Goal: Task Accomplishment & Management: Manage account settings

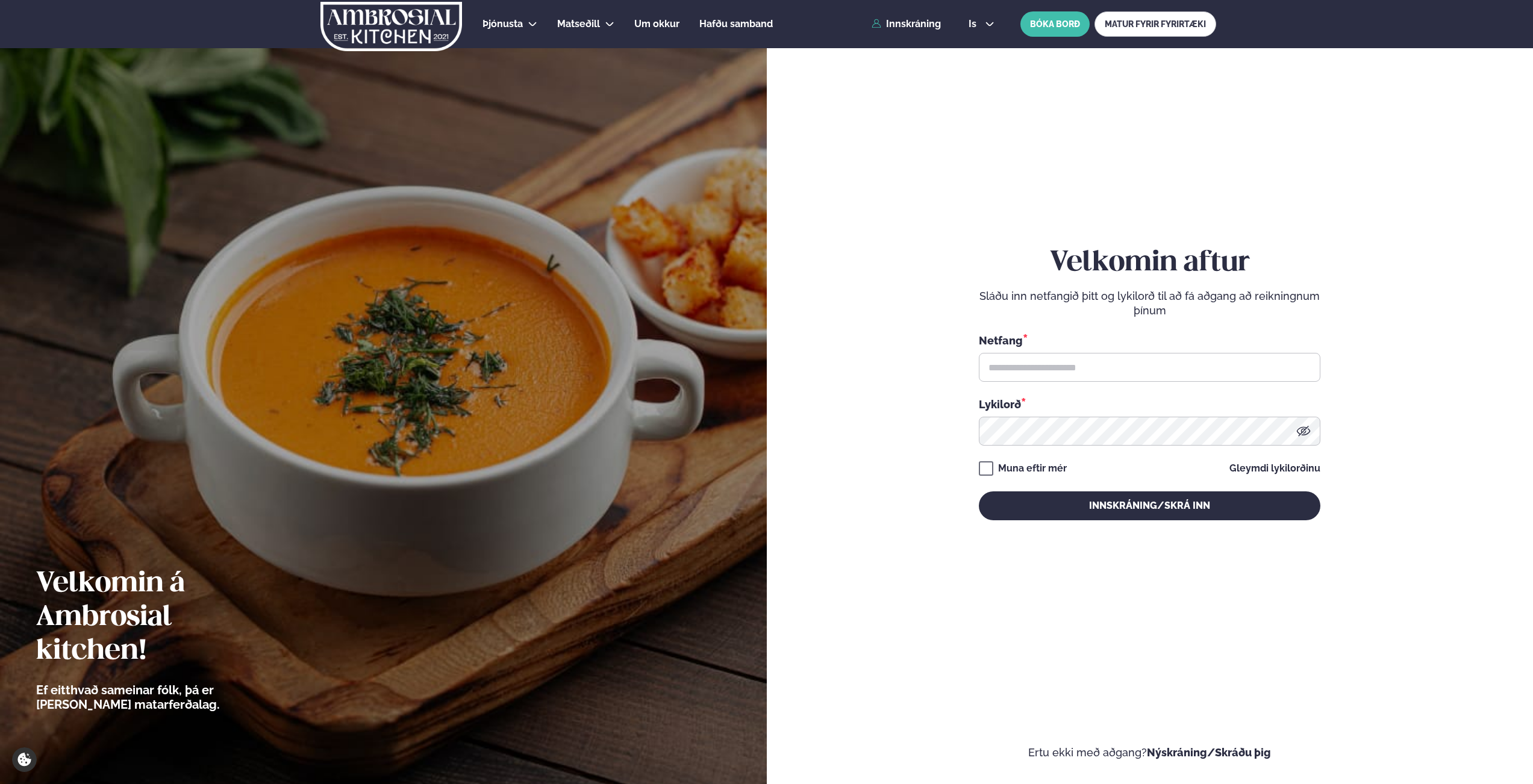
type input "**********"
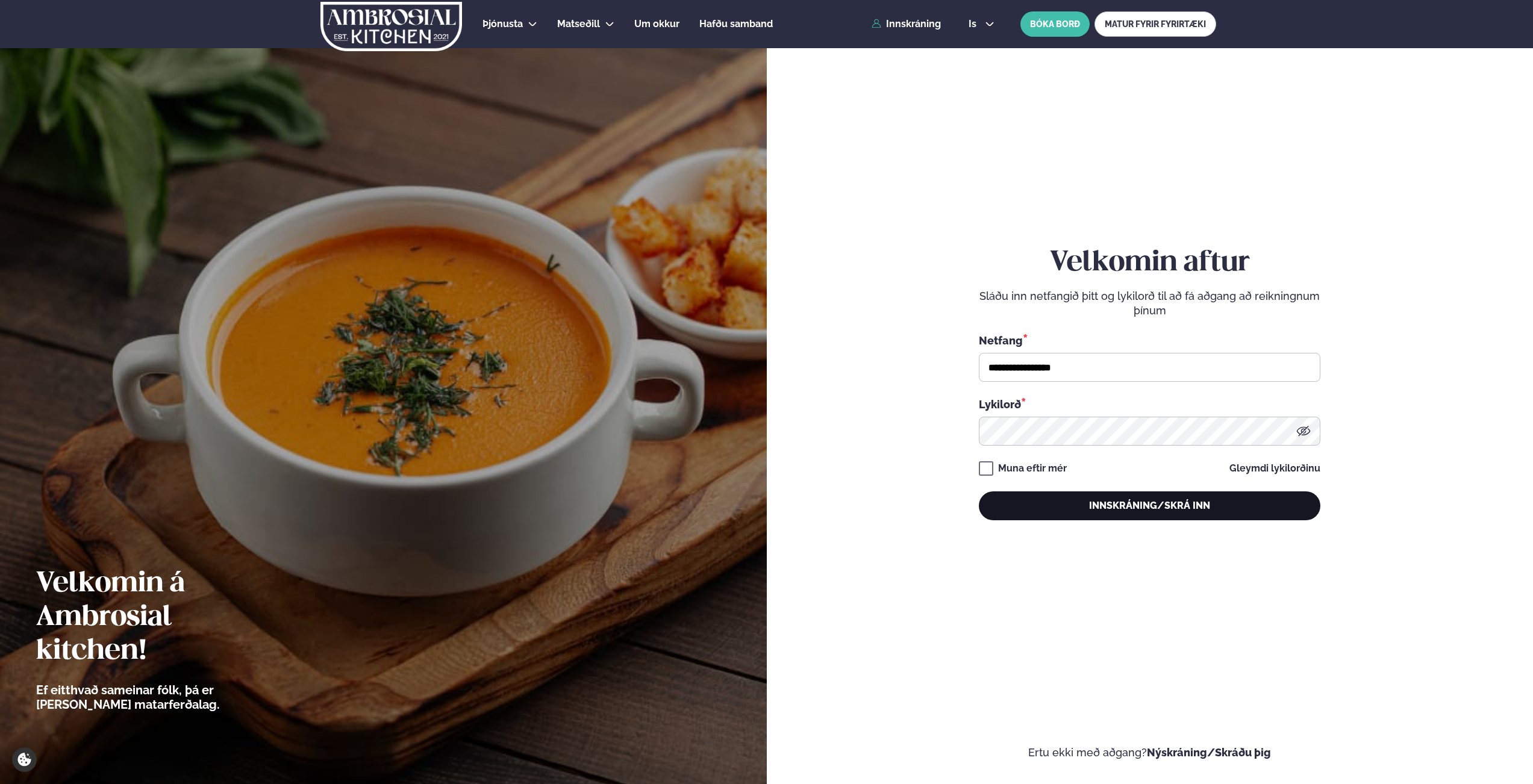
click at [1140, 496] on button "Innskráning/Skrá inn" at bounding box center [1149, 506] width 342 height 29
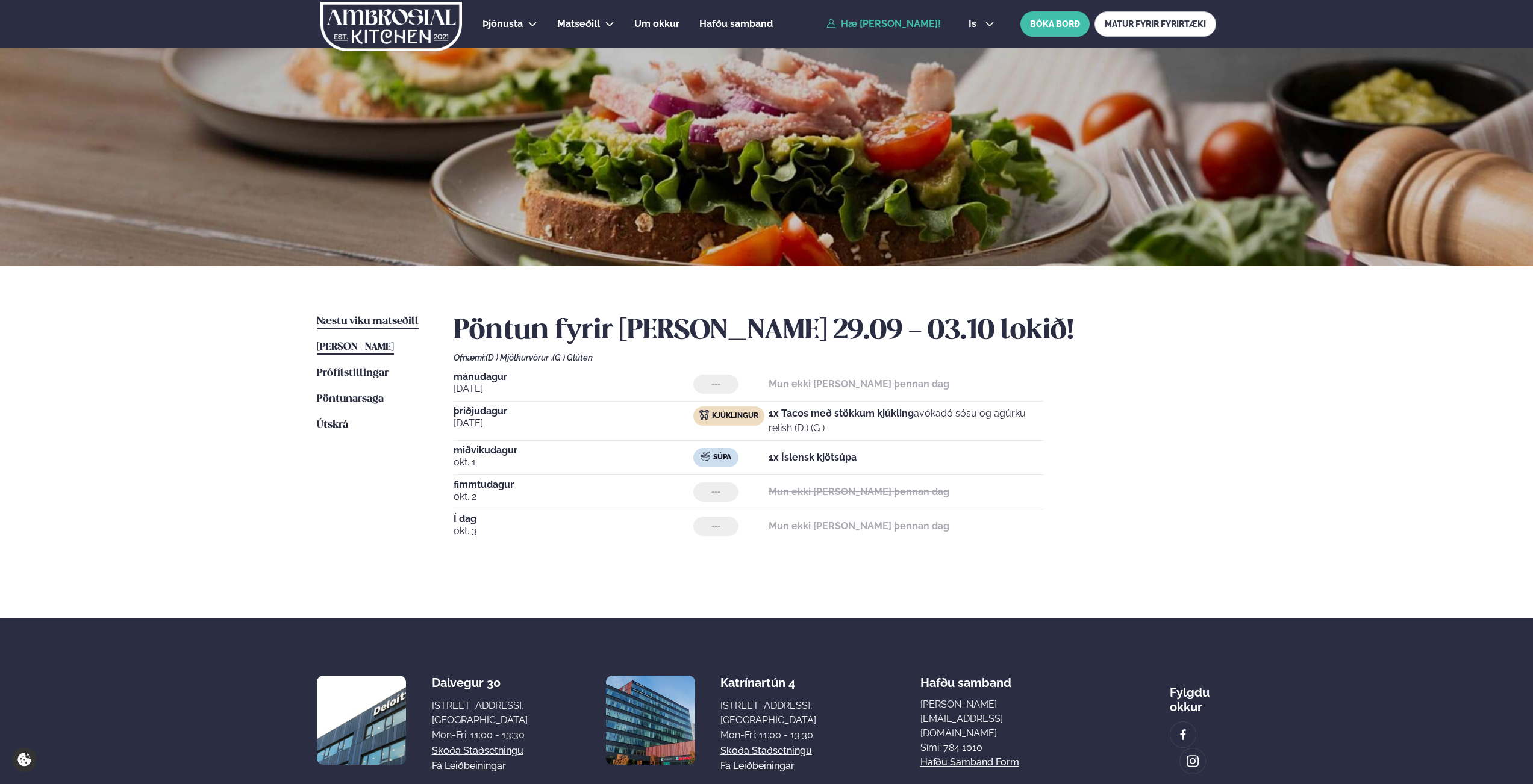
click at [393, 319] on span "Næstu viku matseðill" at bounding box center [367, 321] width 102 height 10
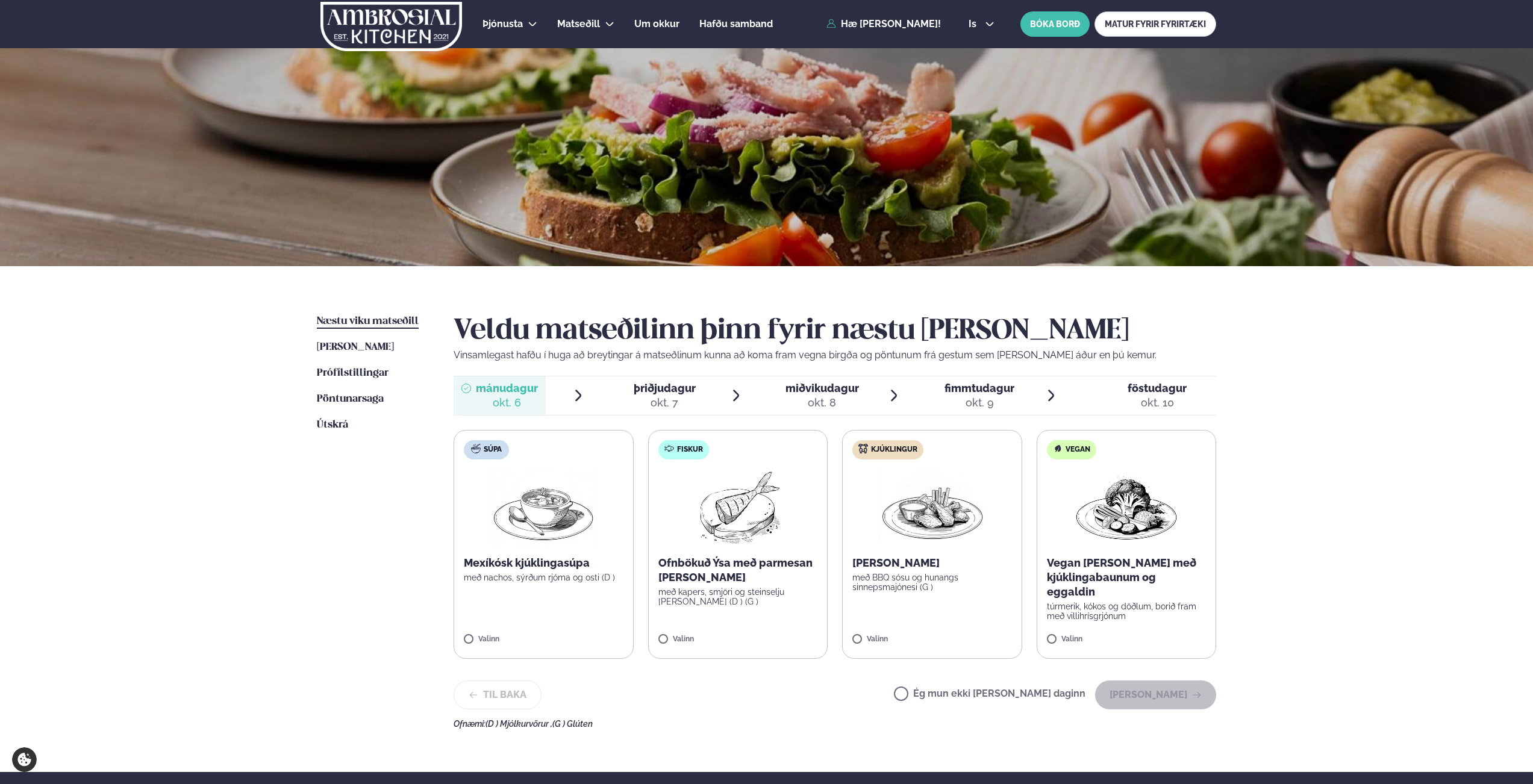
drag, startPoint x: 773, startPoint y: 553, endPoint x: 776, endPoint y: 548, distance: 5.8
click at [773, 553] on label "Fiskur Ofnbökuð Ýsa með parmesan [PERSON_NAME] með kapers, smjöri og steinselju…" at bounding box center [738, 544] width 180 height 229
click at [1175, 699] on button "[PERSON_NAME]" at bounding box center [1155, 695] width 121 height 29
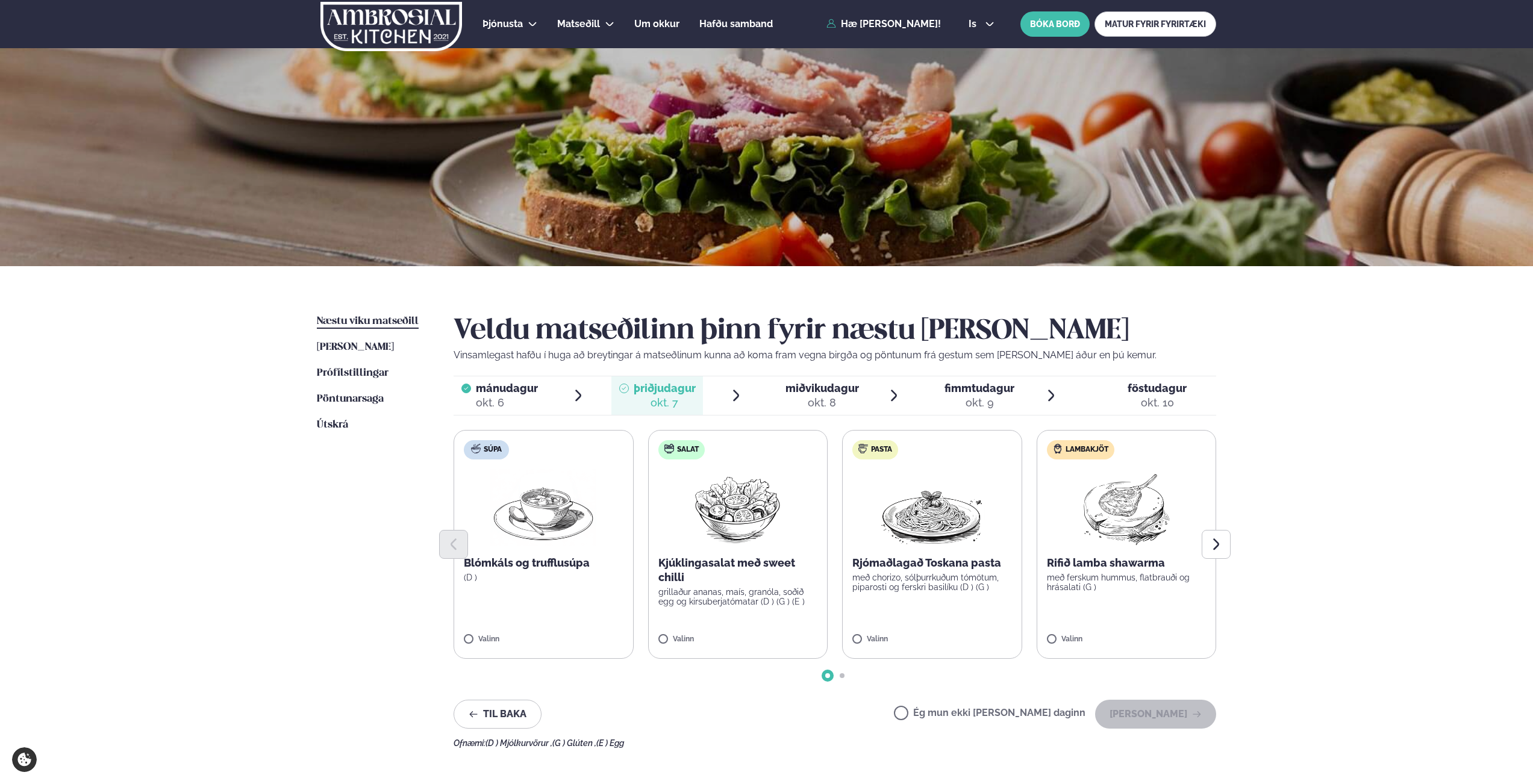
click at [983, 712] on label "Ég mun ekki [PERSON_NAME] daginn" at bounding box center [990, 714] width 192 height 13
click at [1148, 711] on button "[PERSON_NAME]" at bounding box center [1155, 714] width 121 height 29
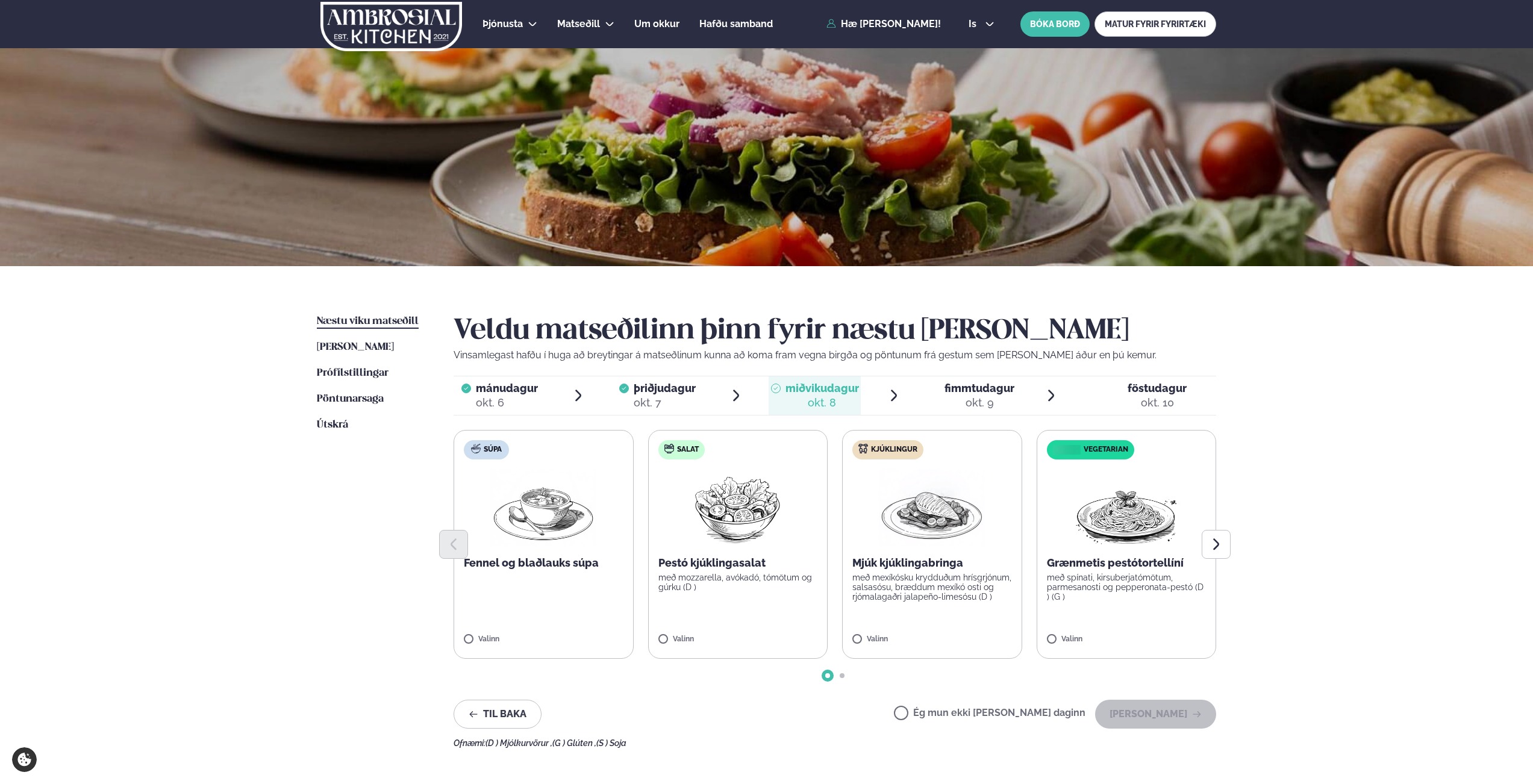
drag, startPoint x: 1061, startPoint y: 715, endPoint x: 1067, endPoint y: 715, distance: 6.0
click at [1061, 715] on label "Ég mun ekki [PERSON_NAME] daginn" at bounding box center [990, 714] width 192 height 13
click at [1140, 713] on button "[PERSON_NAME]" at bounding box center [1155, 714] width 121 height 29
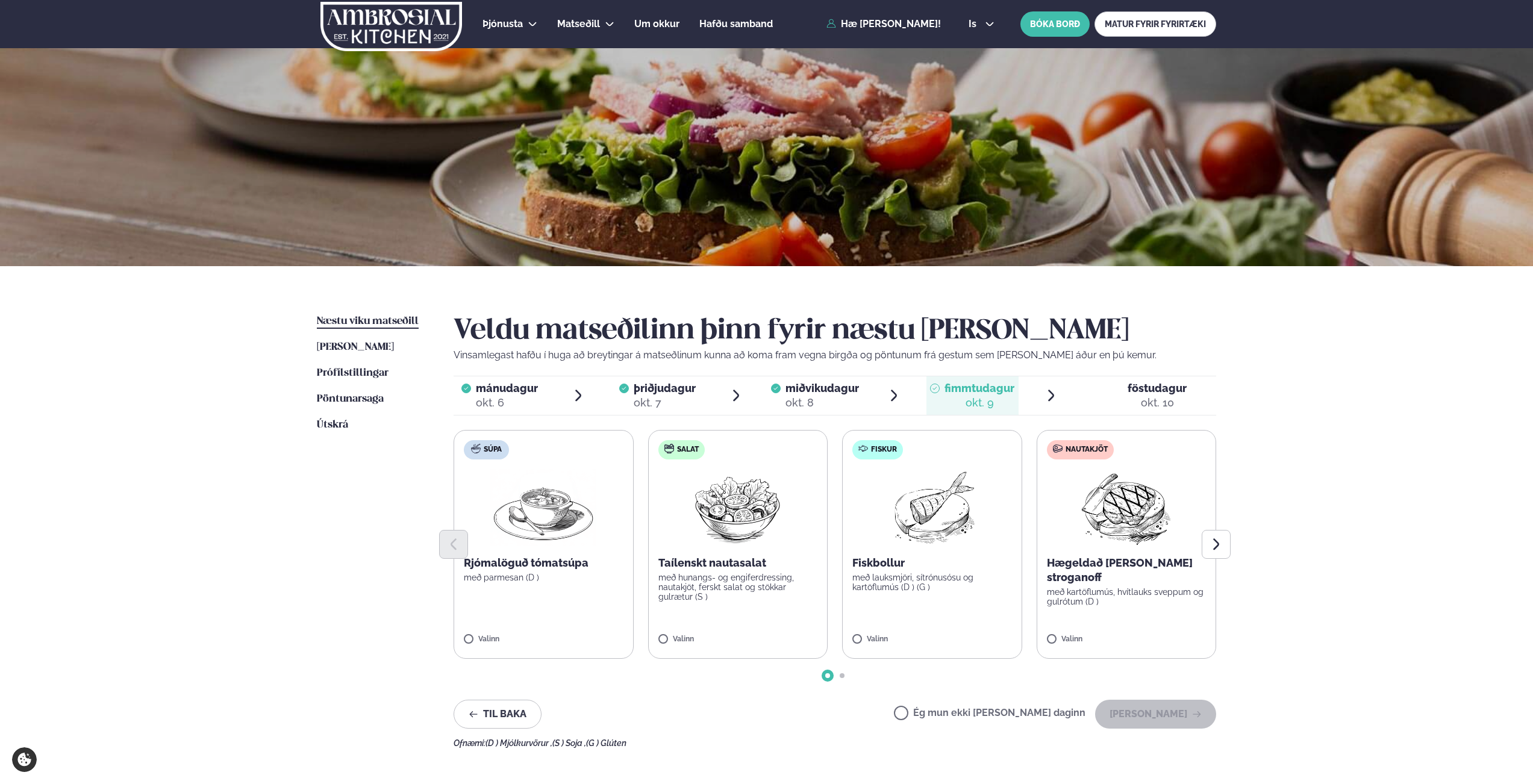
click at [986, 709] on label "Ég mun ekki [PERSON_NAME] daginn" at bounding box center [990, 714] width 192 height 13
click at [1137, 710] on button "[PERSON_NAME]" at bounding box center [1155, 714] width 121 height 29
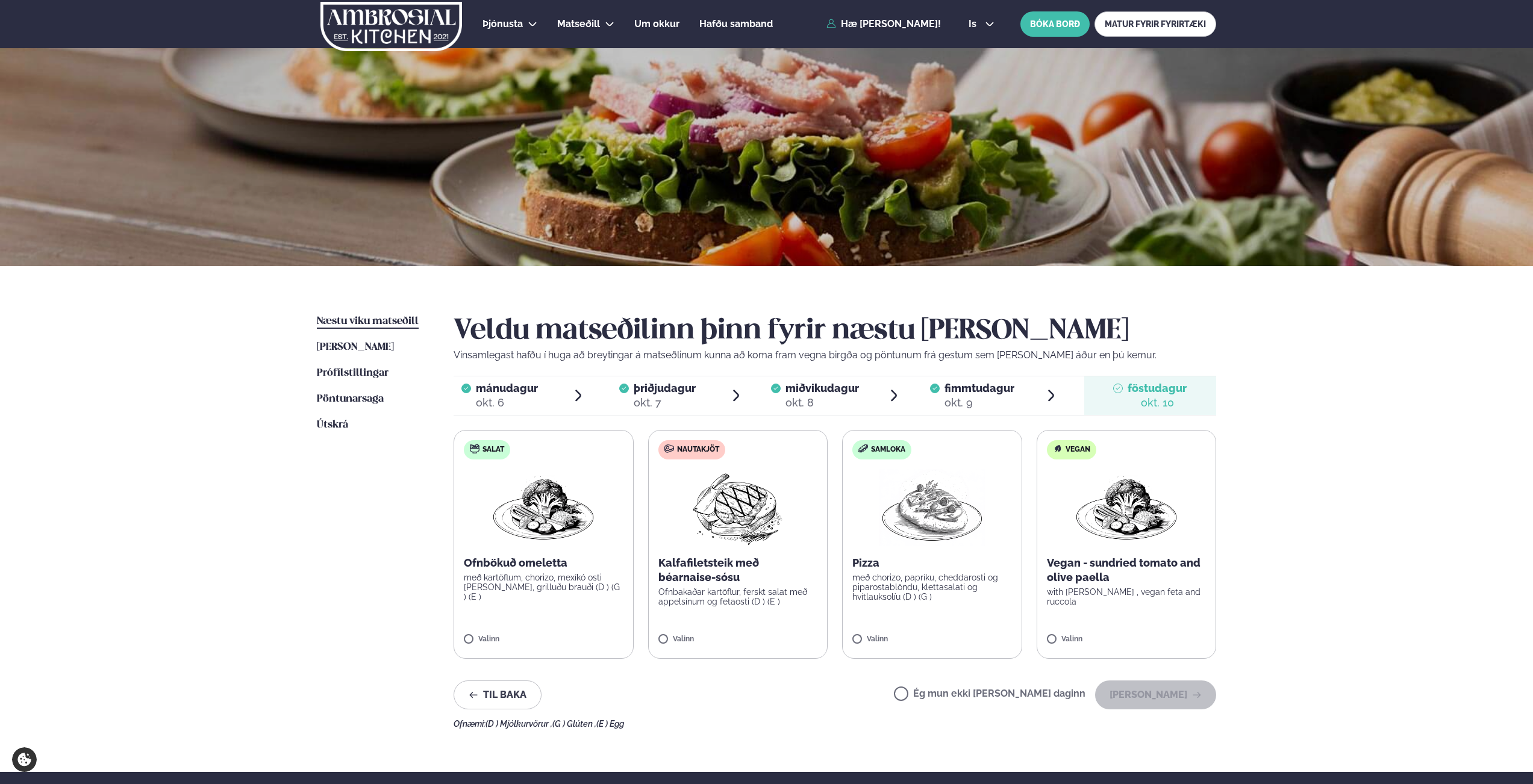
drag, startPoint x: 1005, startPoint y: 689, endPoint x: 1022, endPoint y: 691, distance: 17.1
click at [1005, 690] on label "Ég mun ekki [PERSON_NAME] daginn" at bounding box center [990, 695] width 192 height 13
click at [1134, 689] on button "[PERSON_NAME]" at bounding box center [1155, 695] width 121 height 29
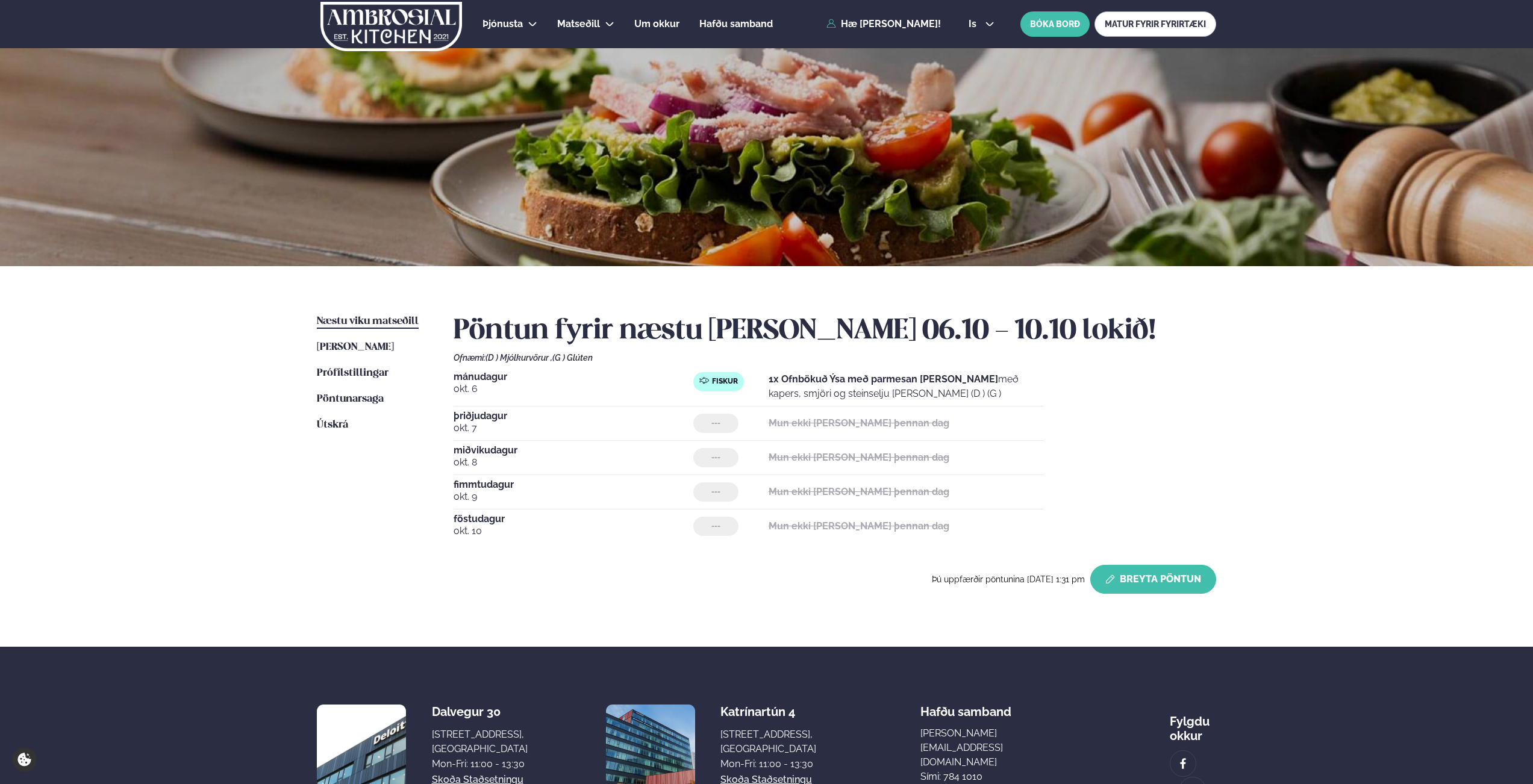
click at [1199, 582] on button "Breyta Pöntun" at bounding box center [1153, 579] width 126 height 29
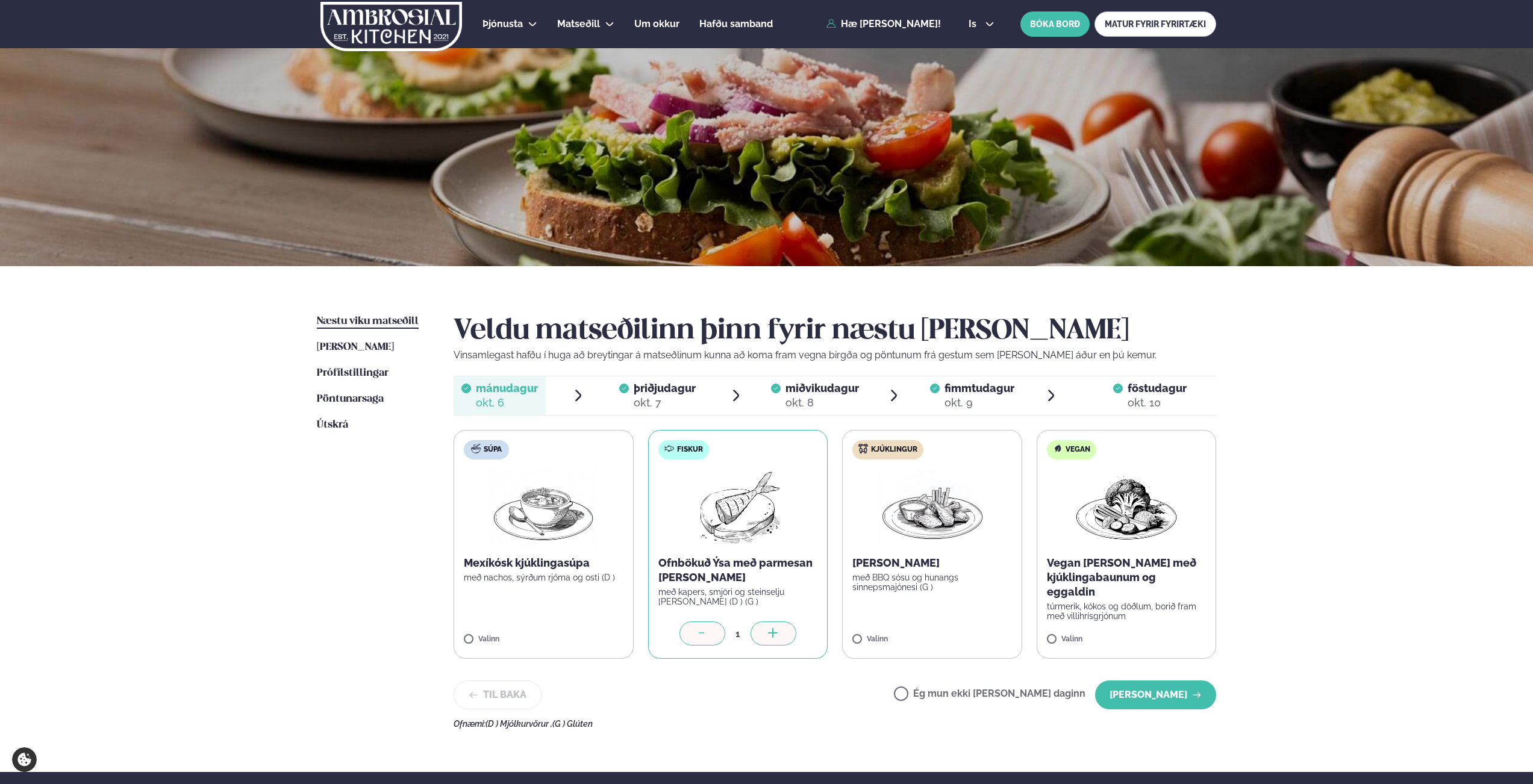
click at [943, 692] on label "Ég mun ekki [PERSON_NAME] daginn" at bounding box center [990, 695] width 192 height 13
click at [1147, 686] on button "[PERSON_NAME]" at bounding box center [1155, 695] width 121 height 29
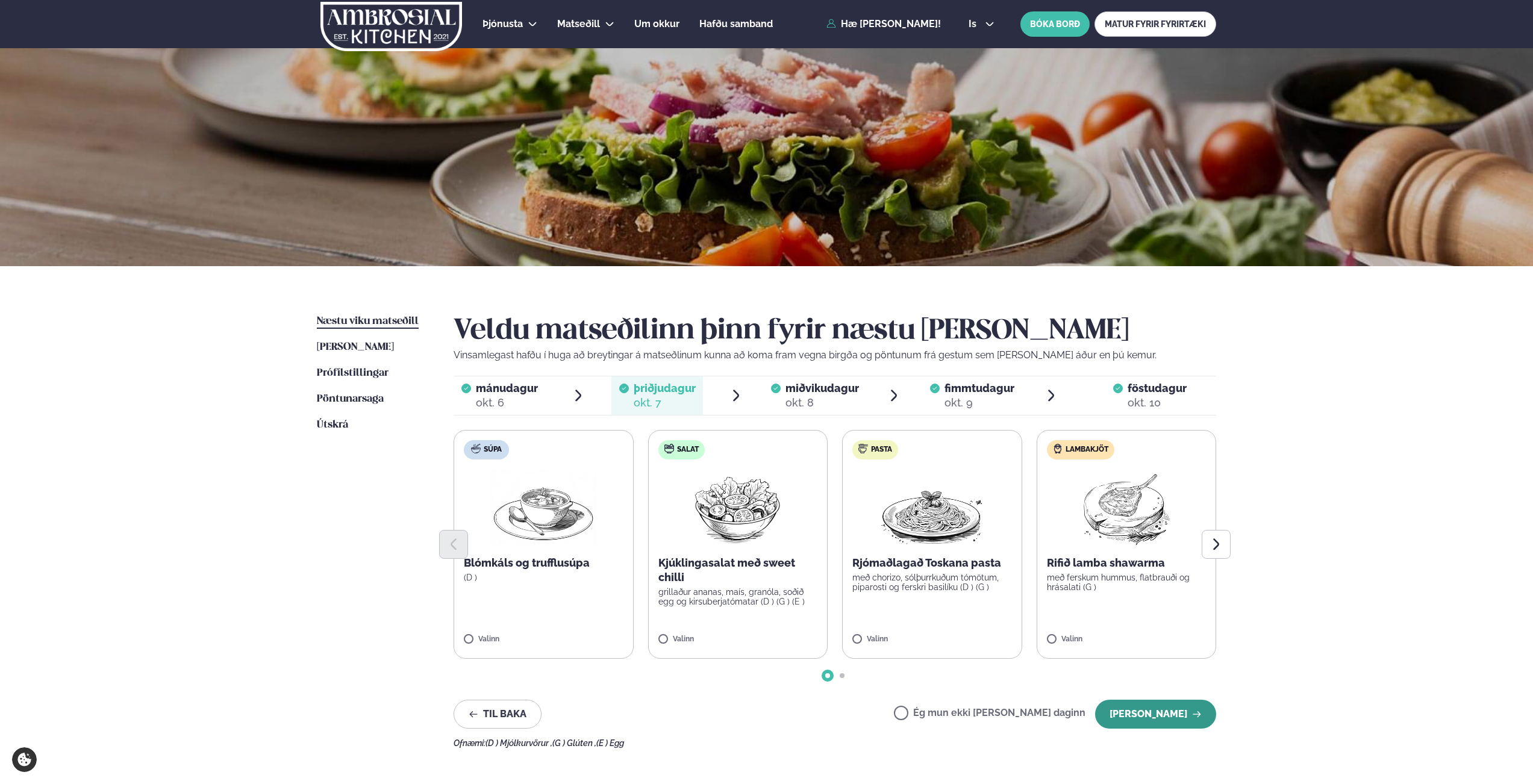
click at [1154, 703] on button "[PERSON_NAME]" at bounding box center [1155, 714] width 121 height 29
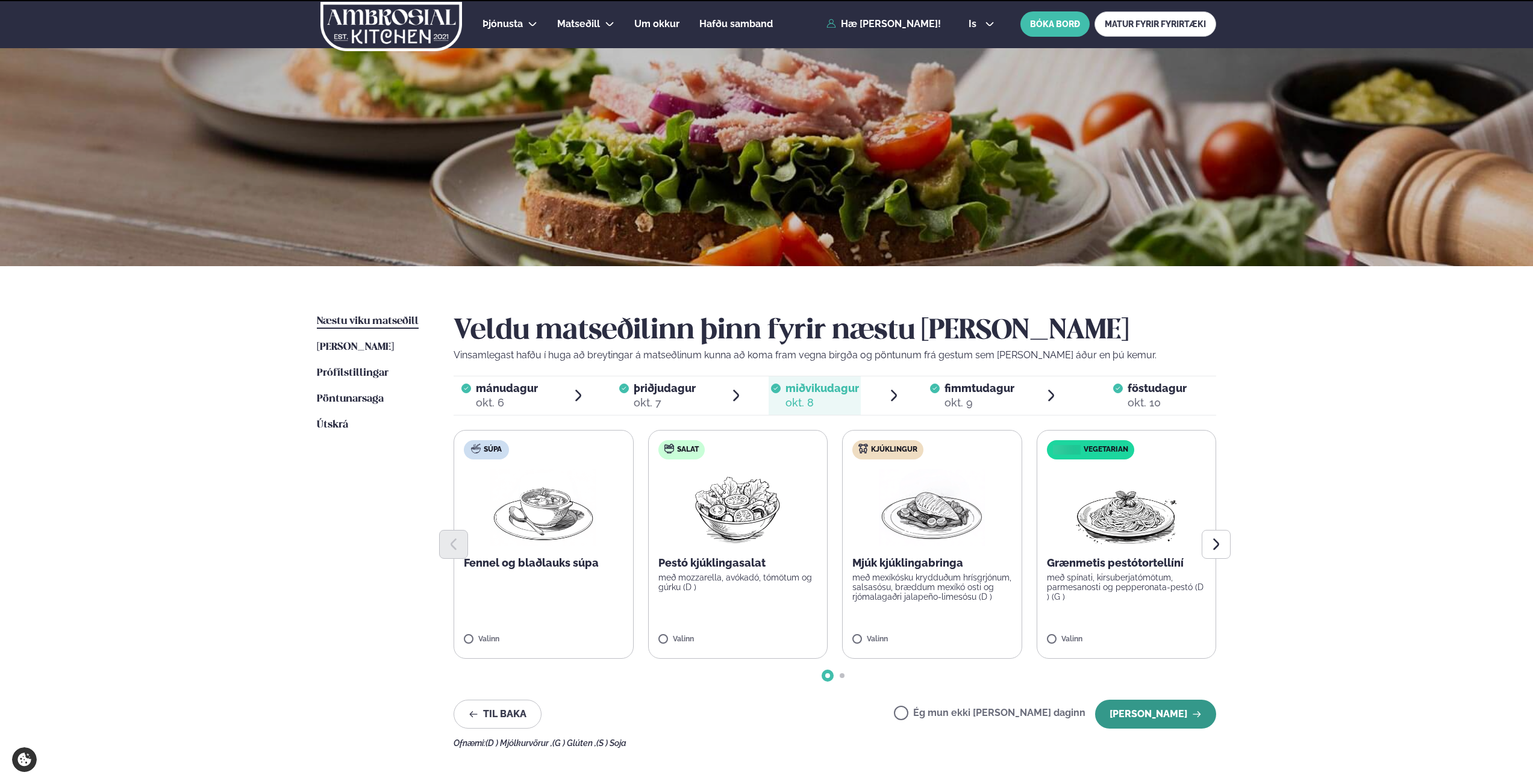
click at [1158, 711] on button "[PERSON_NAME]" at bounding box center [1155, 714] width 121 height 29
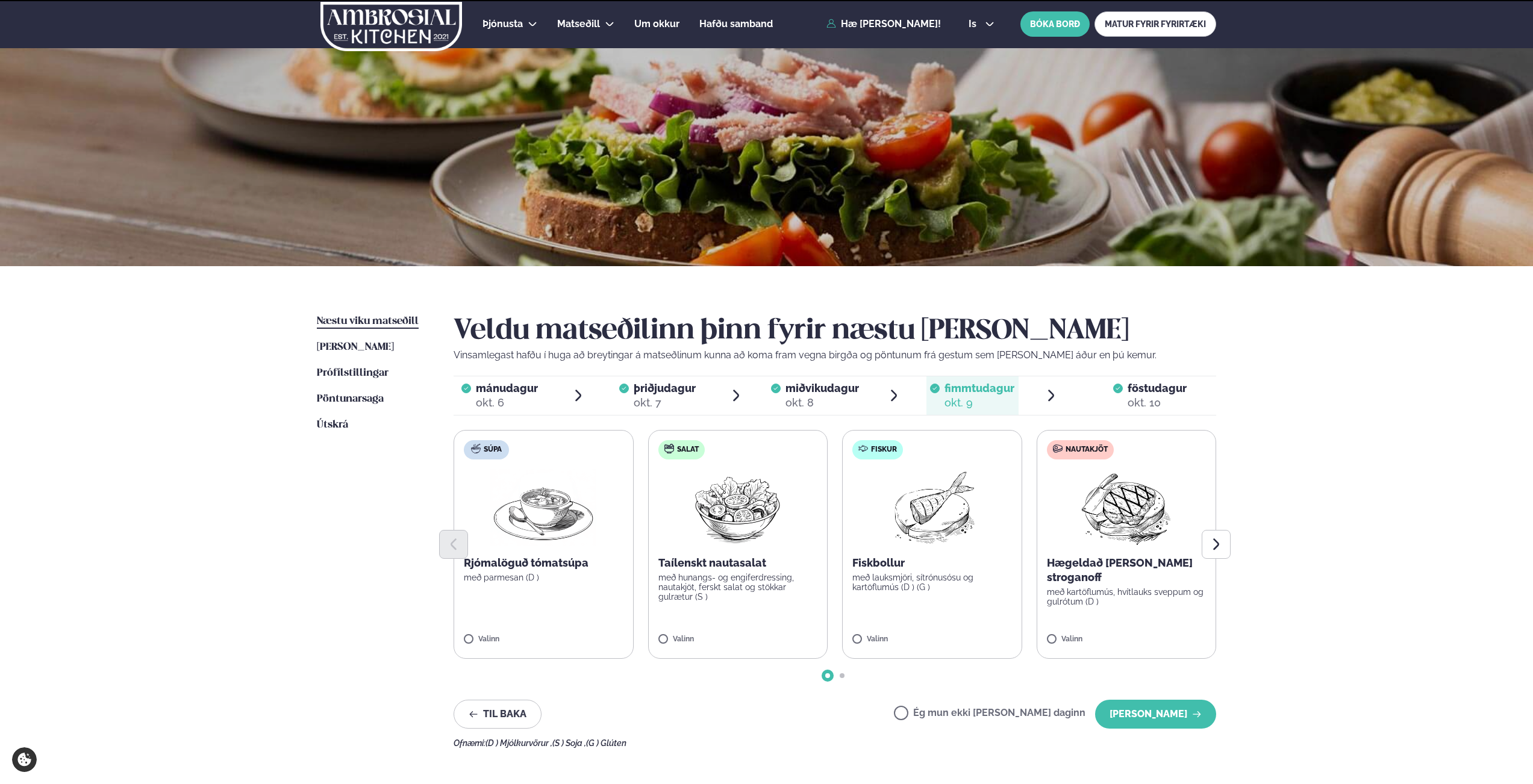
click at [1158, 711] on button "[PERSON_NAME]" at bounding box center [1155, 714] width 121 height 29
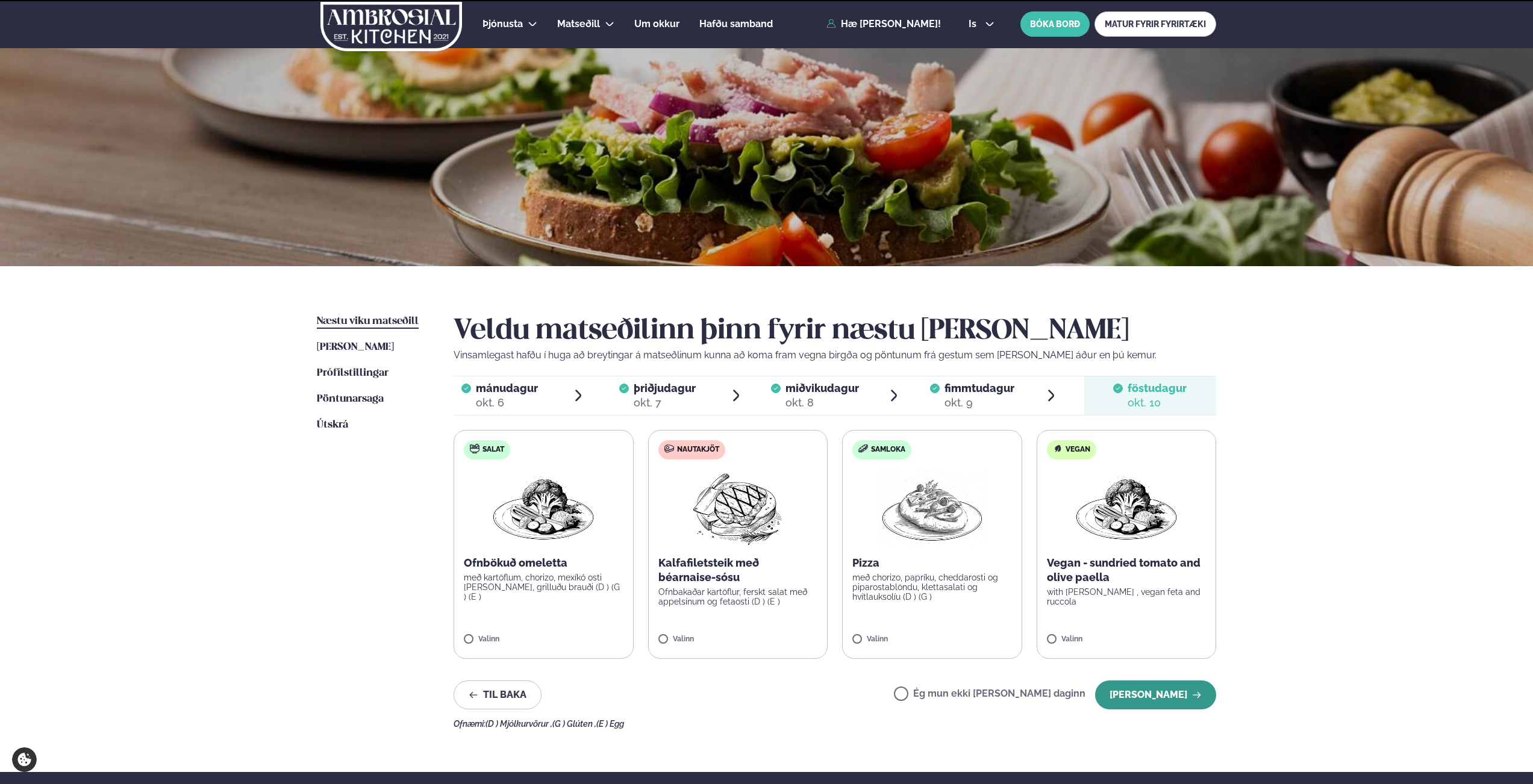
click at [1157, 709] on button "[PERSON_NAME]" at bounding box center [1155, 695] width 121 height 29
